Goal: Information Seeking & Learning: Learn about a topic

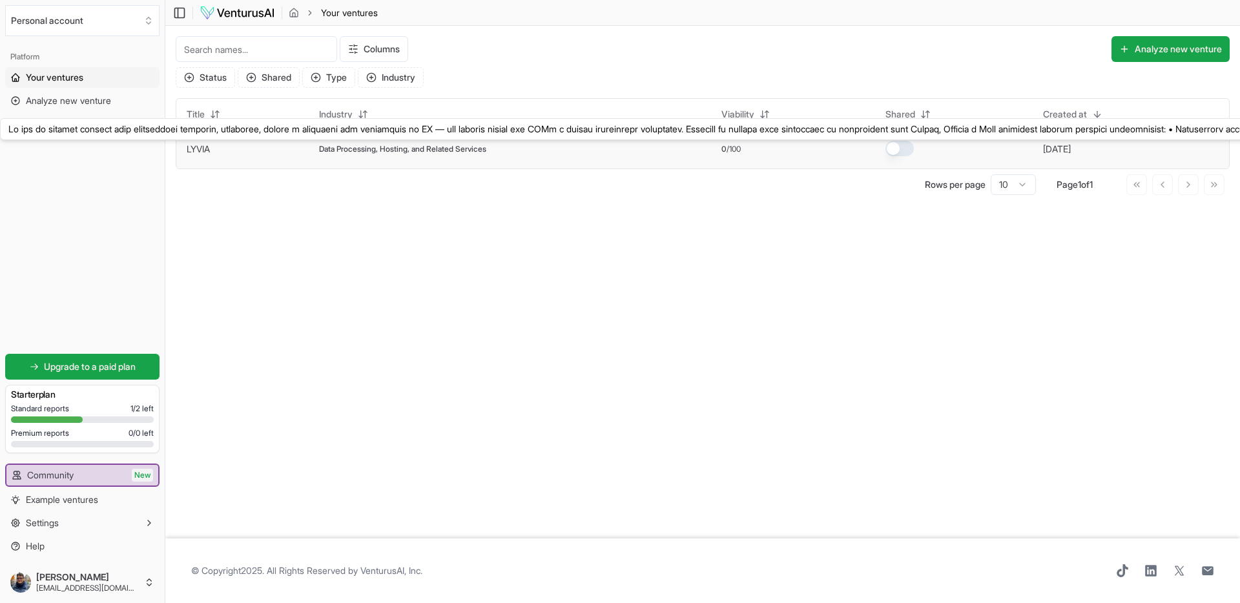
click at [203, 149] on link "LYVIA" at bounding box center [198, 148] width 23 height 11
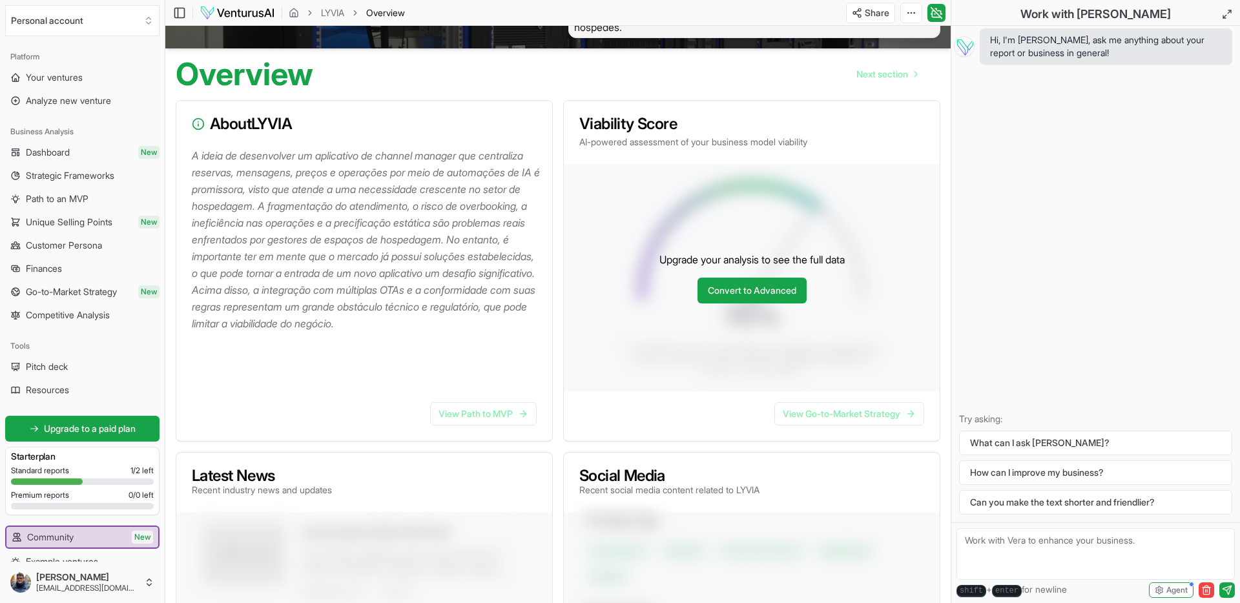
scroll to position [31, 0]
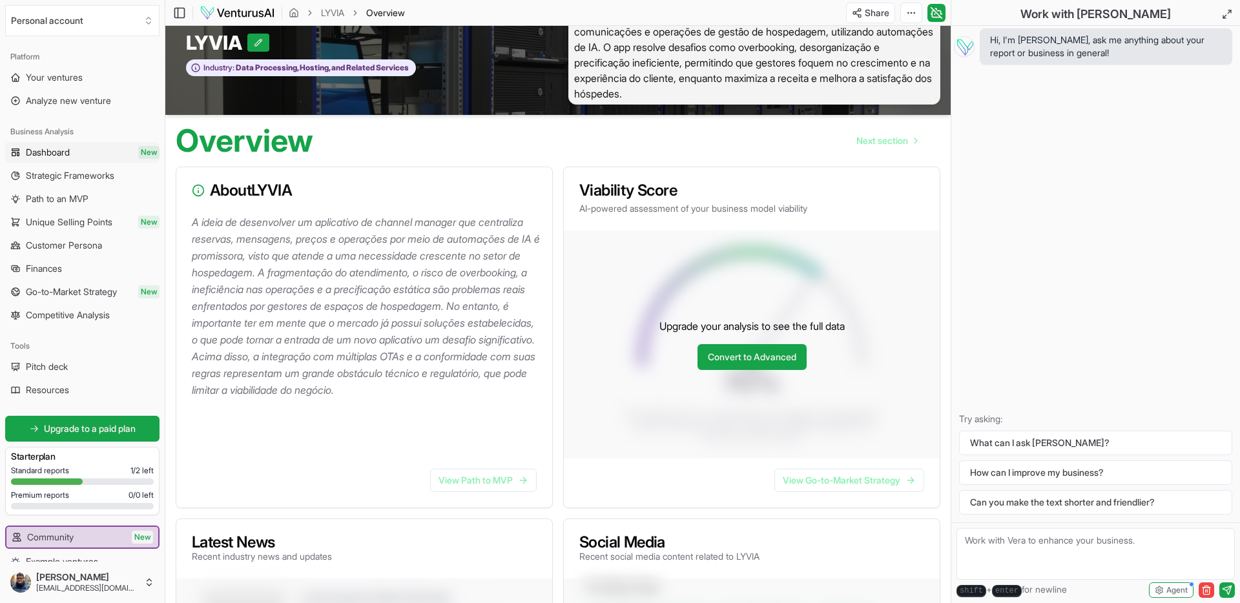
click at [56, 149] on span "Dashboard" at bounding box center [48, 152] width 44 height 13
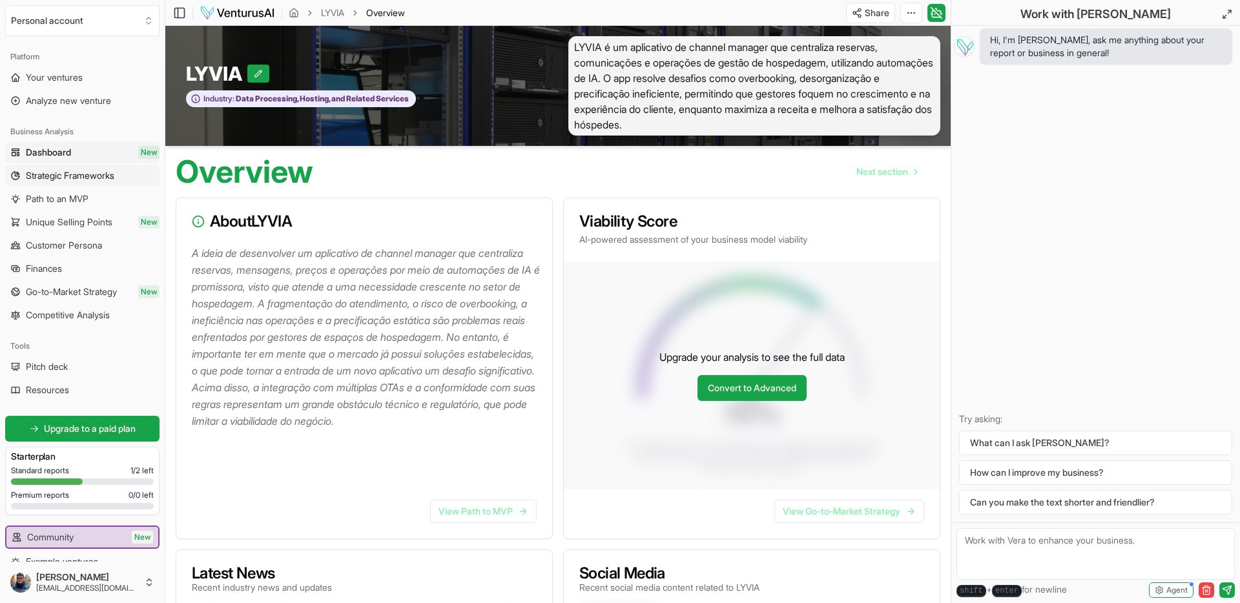
click at [68, 176] on span "Strategic Frameworks" at bounding box center [70, 175] width 88 height 13
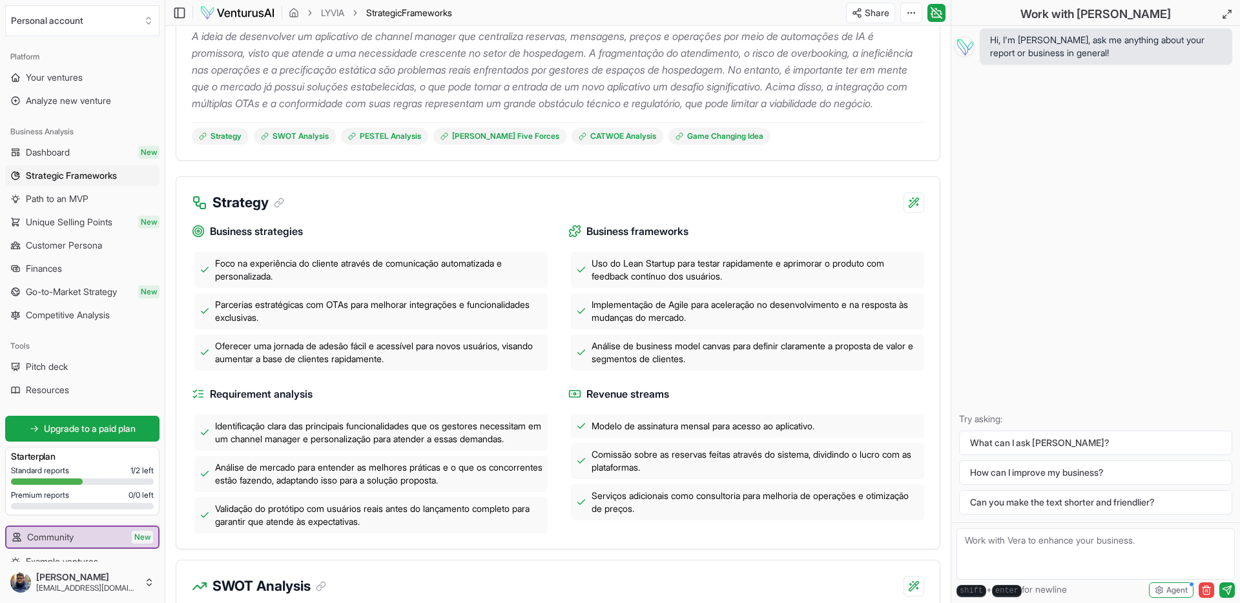
scroll to position [234, 0]
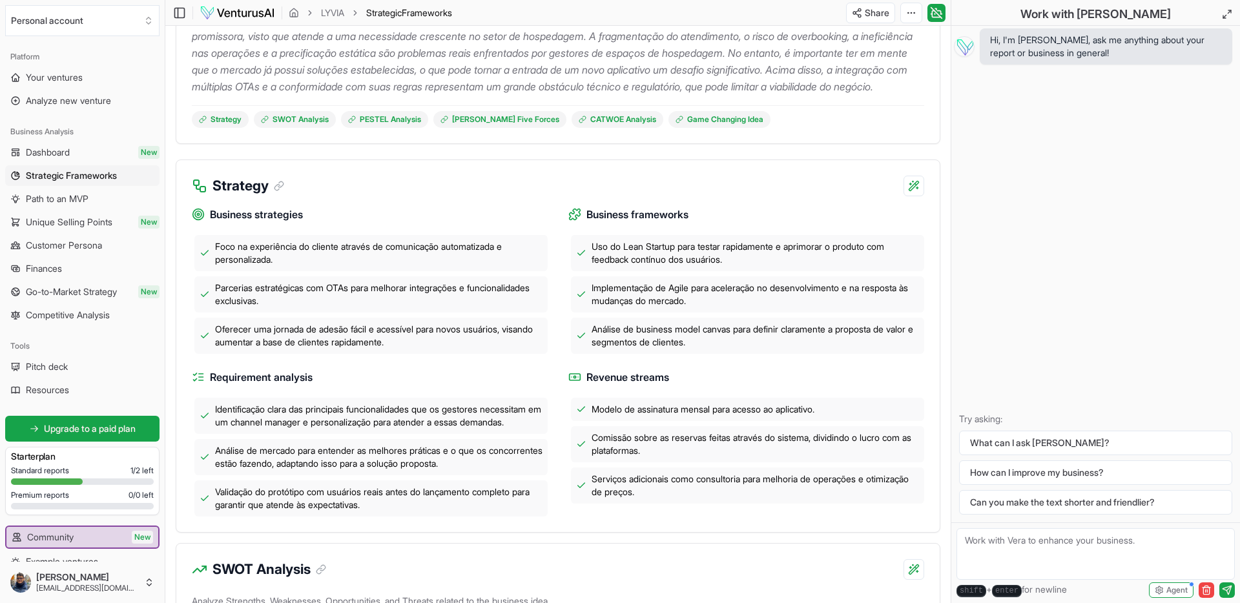
click at [336, 305] on span "Parcerias estratégicas com OTAs para melhorar integrações e funcionalidades exc…" at bounding box center [378, 295] width 327 height 26
copy span "OTAs"
click at [883, 10] on html "We value your privacy We use cookies to enhance your browsing experience, serve…" at bounding box center [620, 67] width 1240 height 603
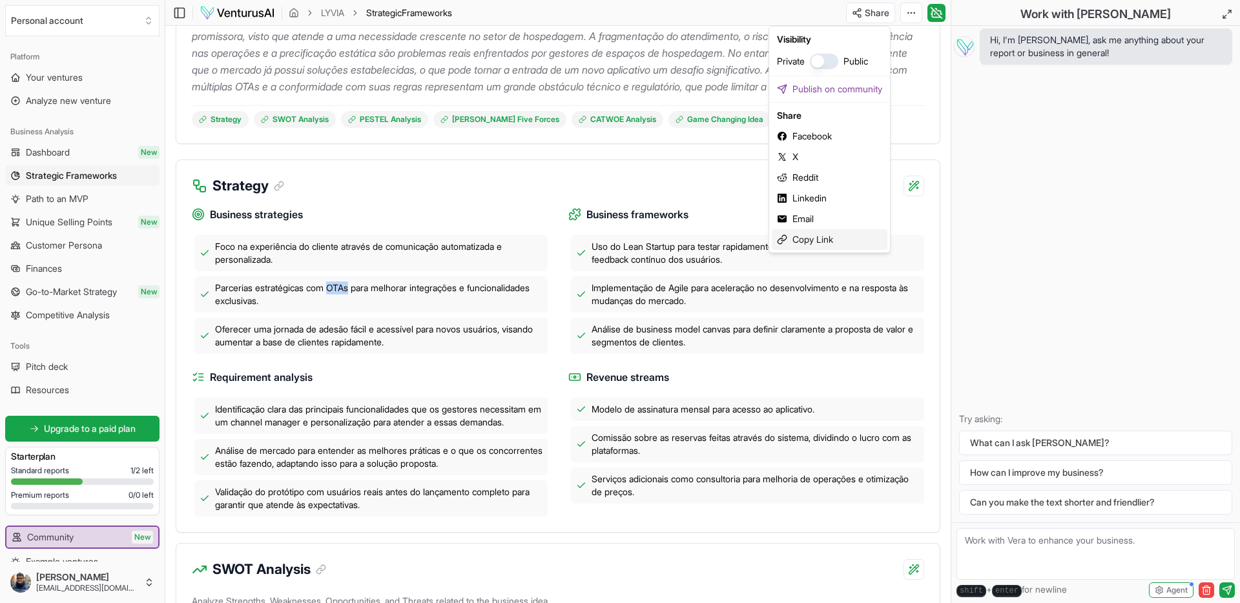
click at [813, 245] on div "Copy Link" at bounding box center [830, 239] width 116 height 21
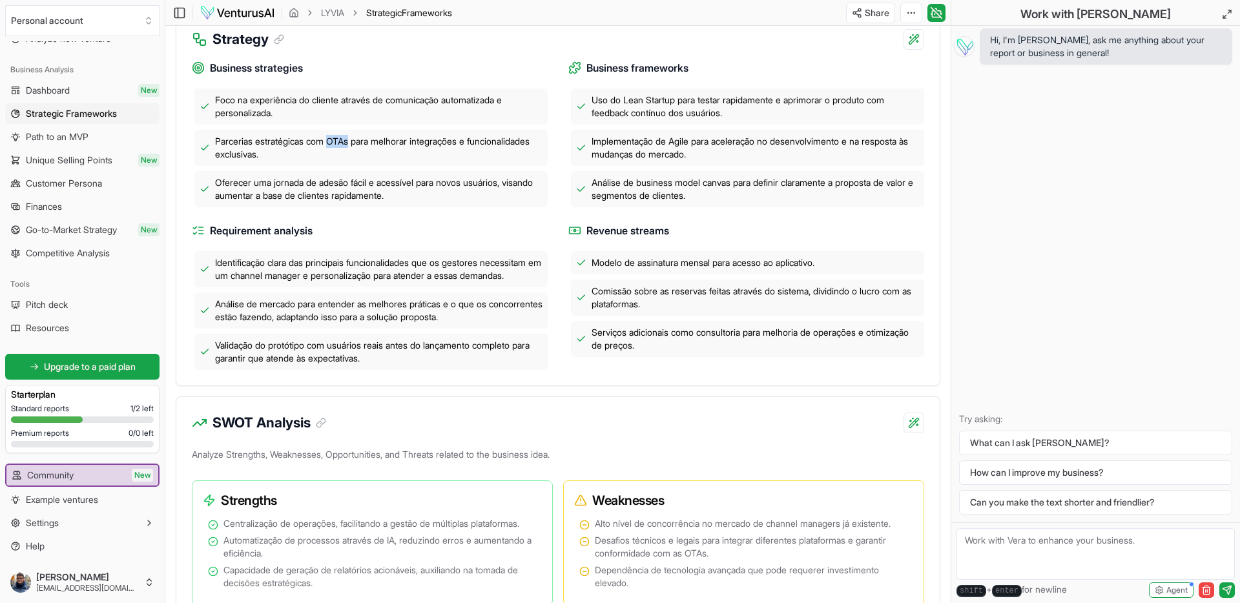
scroll to position [690, 0]
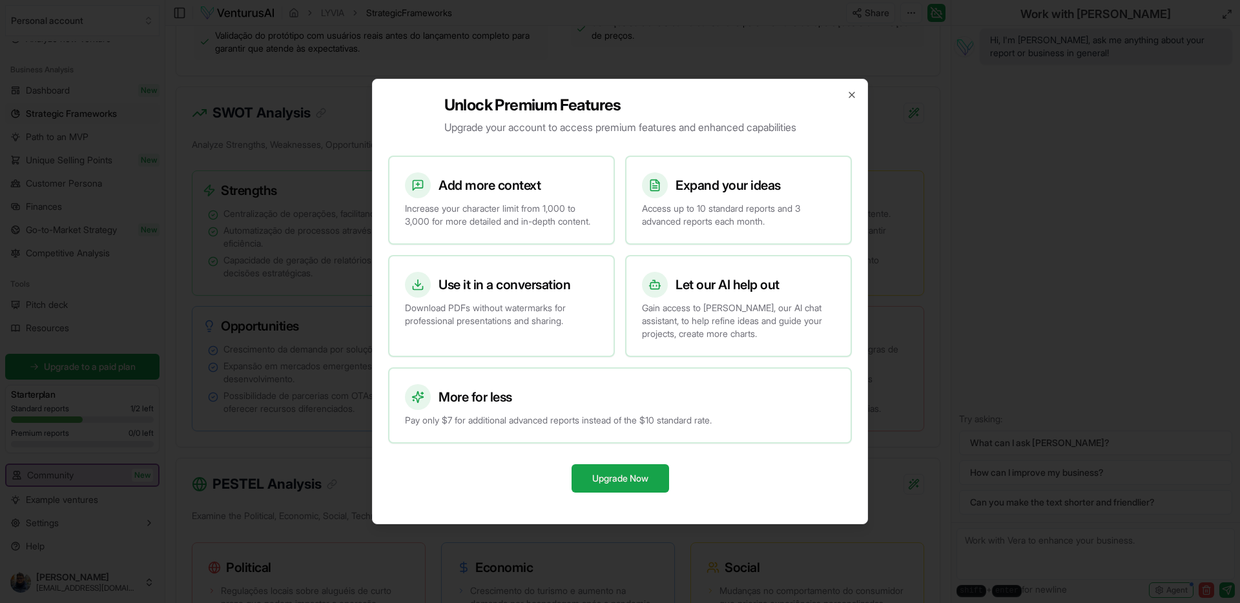
click at [858, 92] on div "Unlock Premium Features Upgrade your account to access premium features and enh…" at bounding box center [620, 302] width 496 height 446
click at [855, 90] on icon "button" at bounding box center [852, 95] width 10 height 10
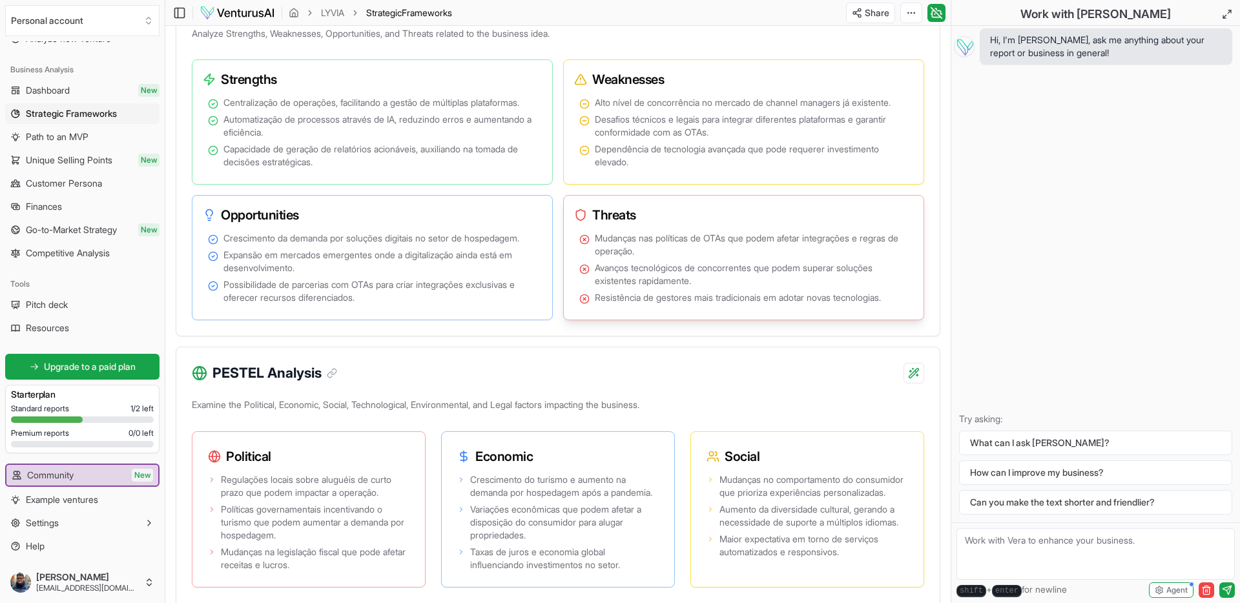
scroll to position [810, 0]
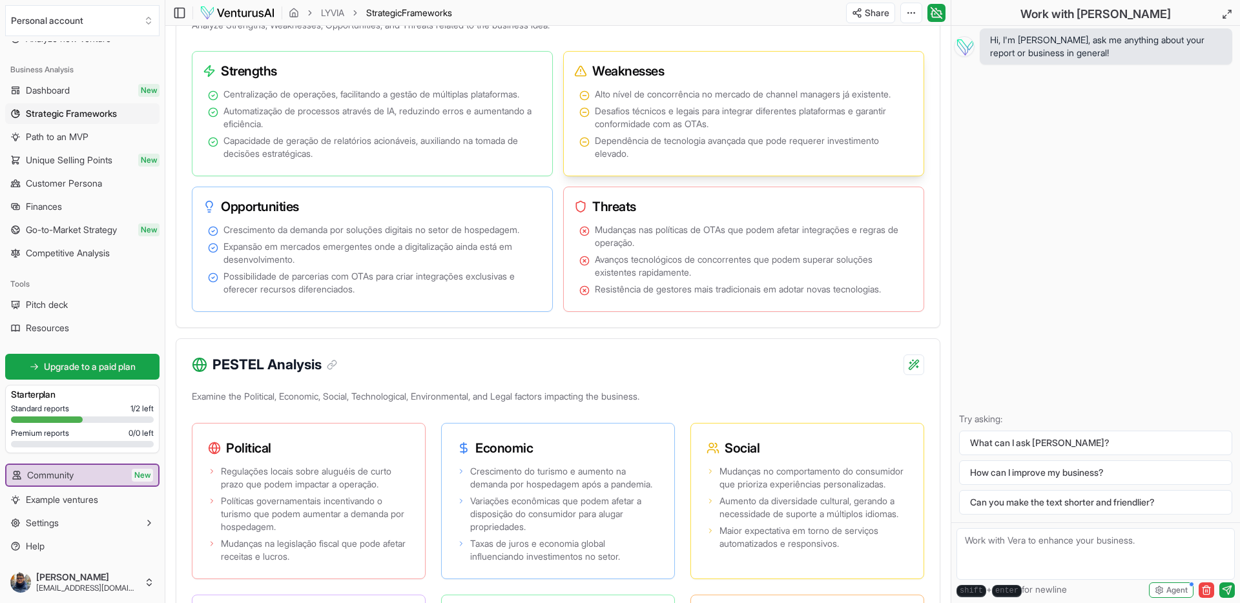
click at [718, 101] on span "Alto nível de concorrência no mercado de channel managers já existente." at bounding box center [743, 94] width 296 height 13
click at [788, 101] on span "Alto nível de concorrência no mercado de channel managers já existente." at bounding box center [743, 94] width 296 height 13
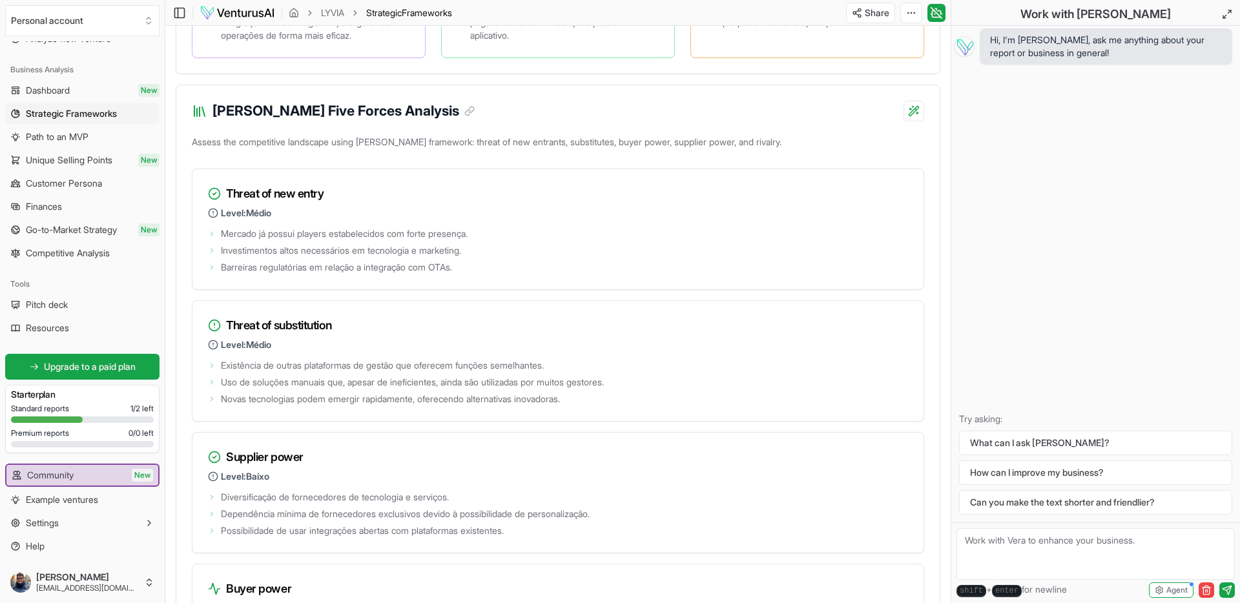
scroll to position [1644, 0]
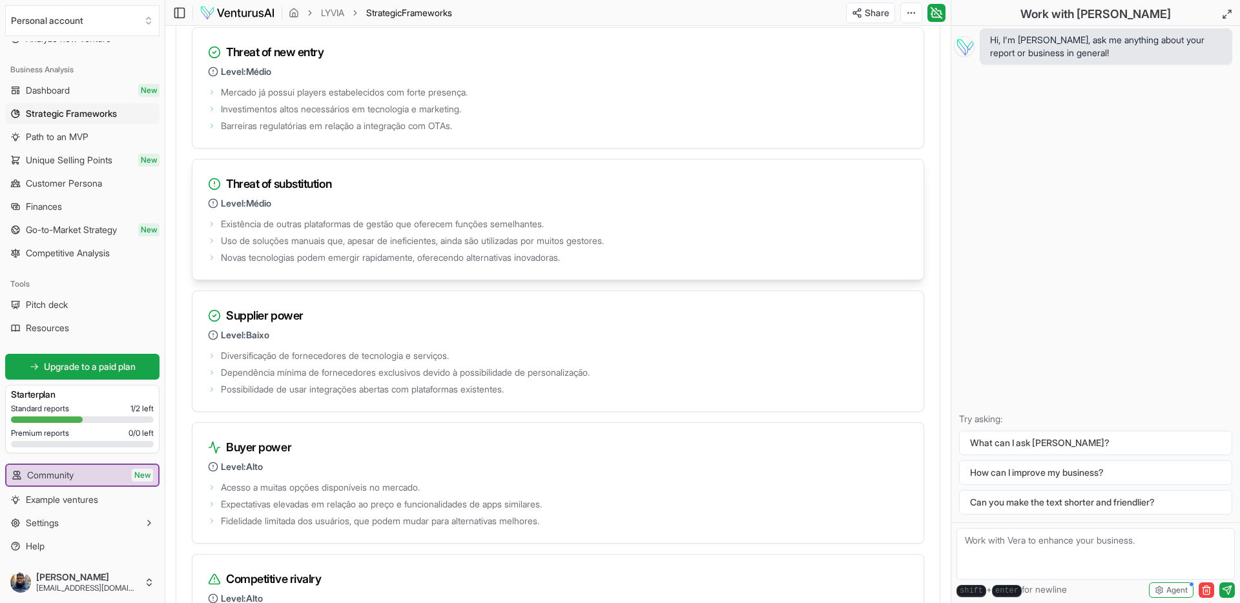
click at [214, 209] on icon at bounding box center [213, 203] width 10 height 10
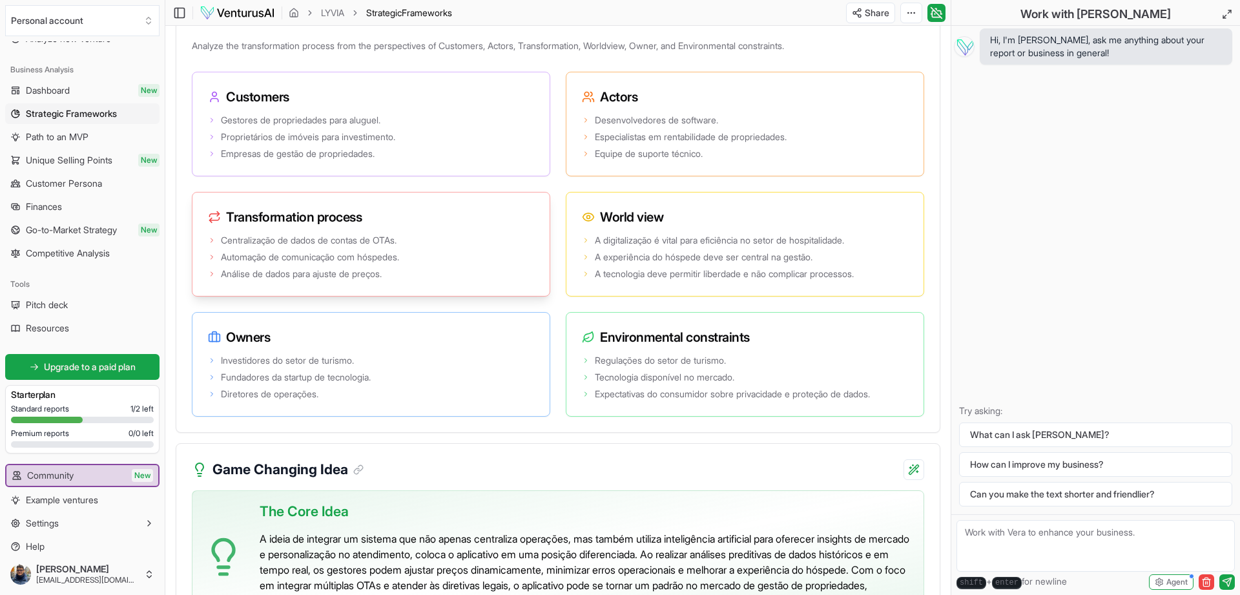
scroll to position [2367, 0]
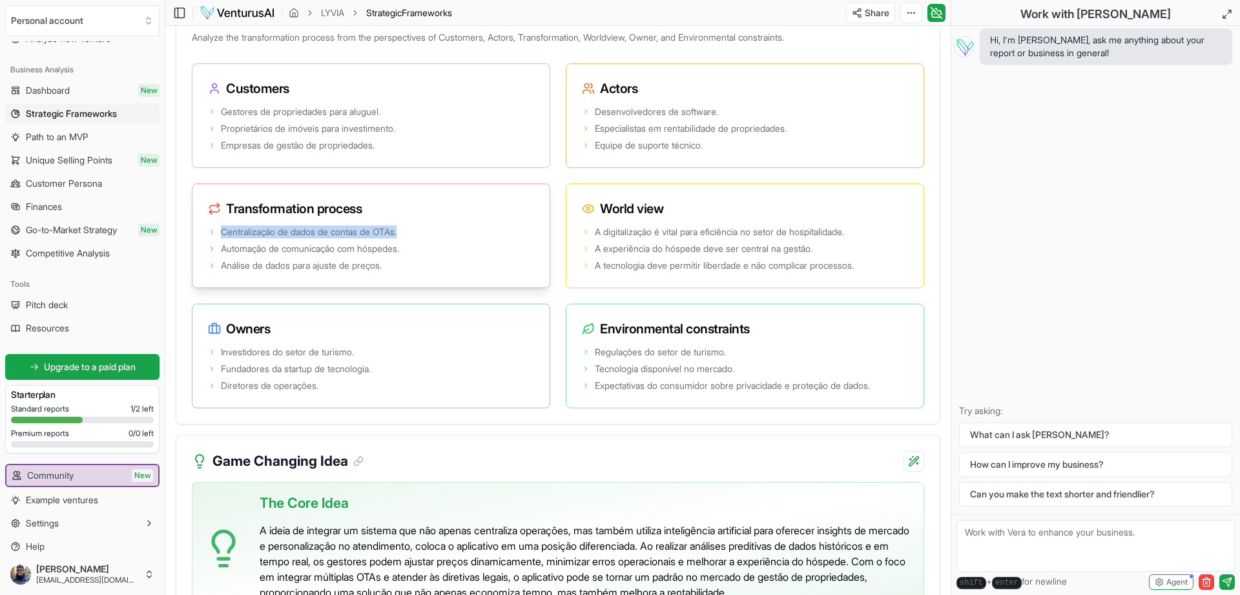
drag, startPoint x: 415, startPoint y: 298, endPoint x: 352, endPoint y: 294, distance: 62.8
click at [352, 238] on li "Centralização de dados de contas de OTAs." at bounding box center [371, 231] width 326 height 13
click at [395, 255] on span "Automação de comunicação com hóspedes." at bounding box center [310, 248] width 178 height 13
drag, startPoint x: 425, startPoint y: 315, endPoint x: 220, endPoint y: 313, distance: 205.4
click at [220, 255] on li "Automação de comunicação com hóspedes." at bounding box center [371, 248] width 326 height 13
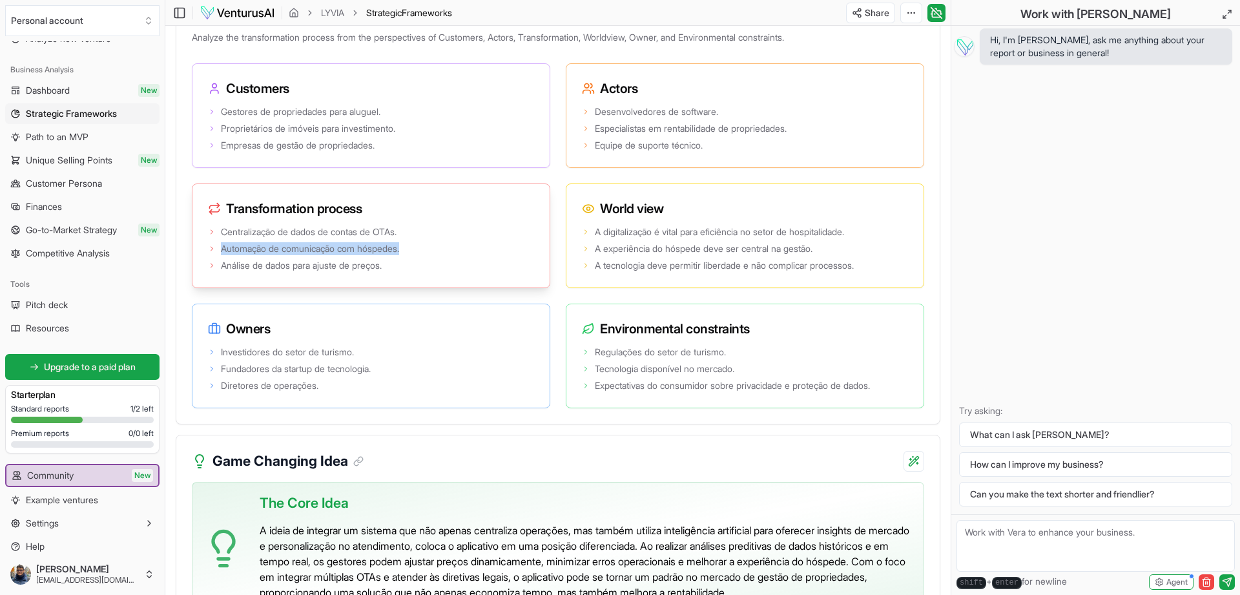
click at [325, 272] on span "Análise de dados para ajuste de preços." at bounding box center [301, 265] width 161 height 13
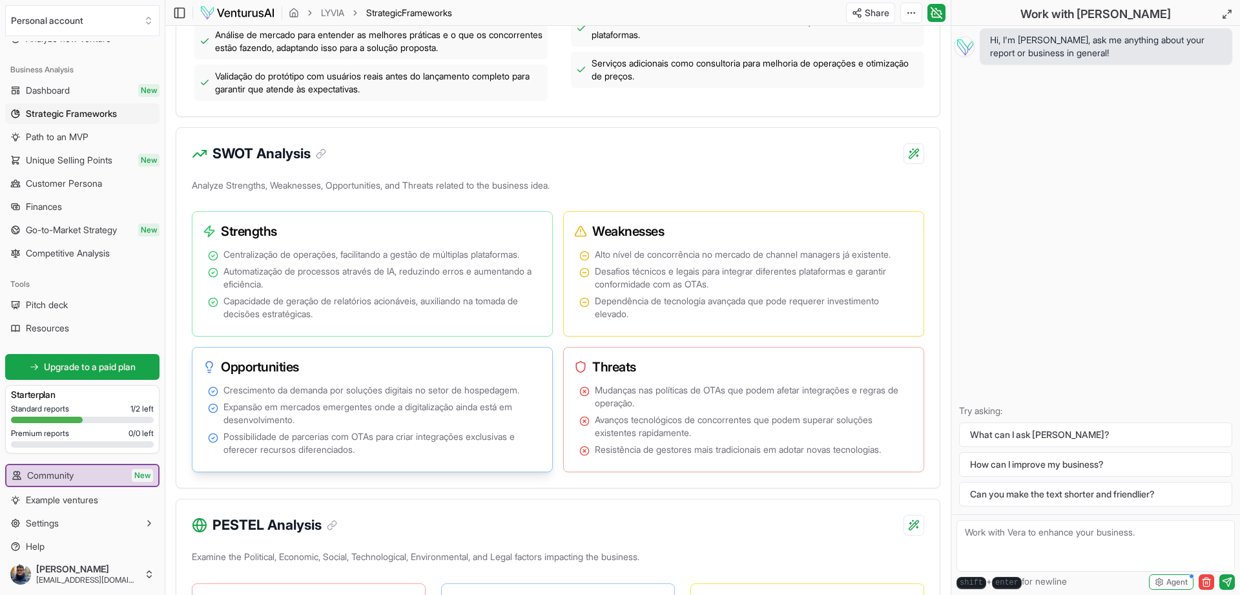
scroll to position [658, 0]
